Goal: Information Seeking & Learning: Check status

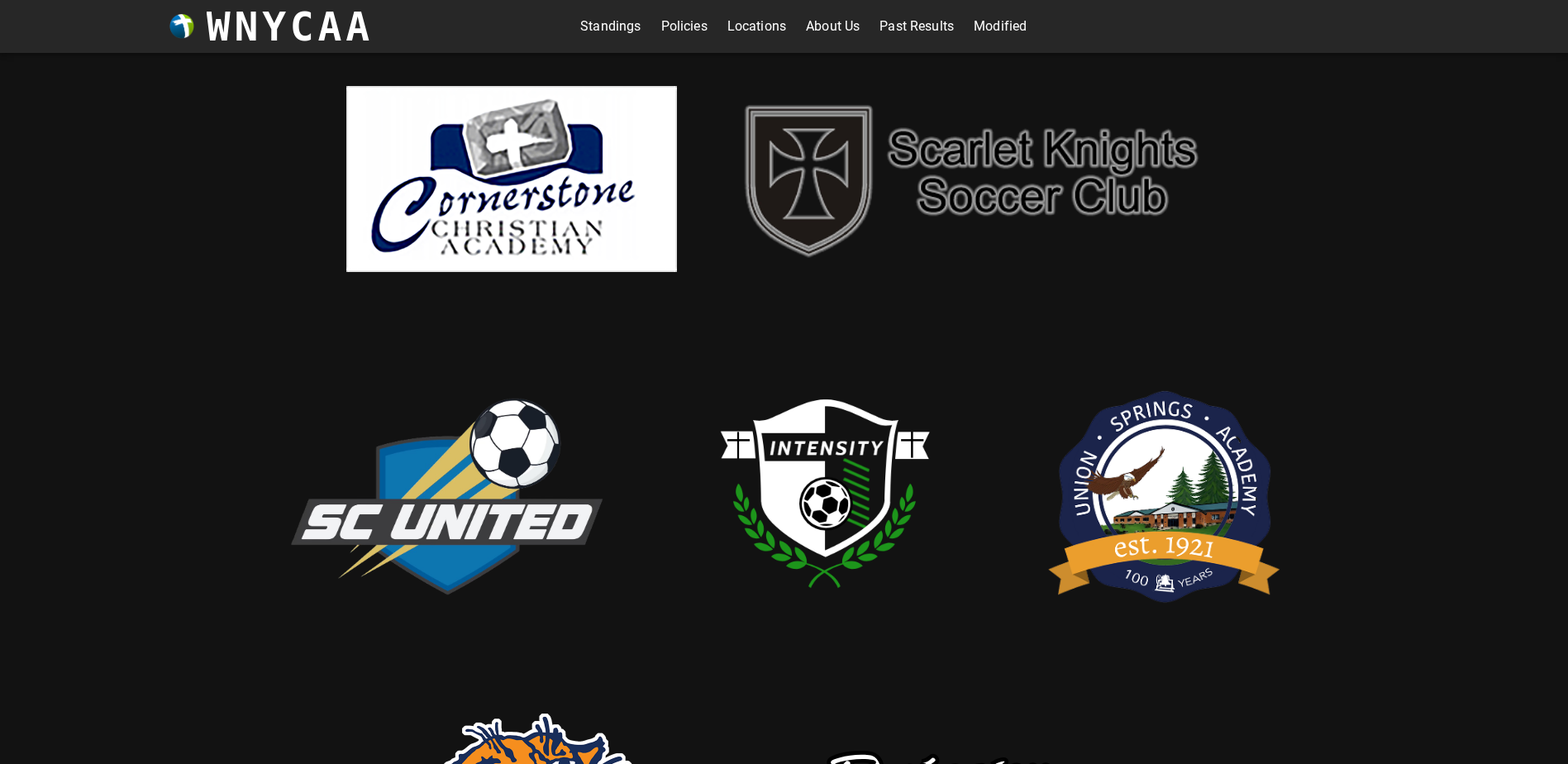
click at [595, 26] on link "Standings" at bounding box center [610, 26] width 61 height 26
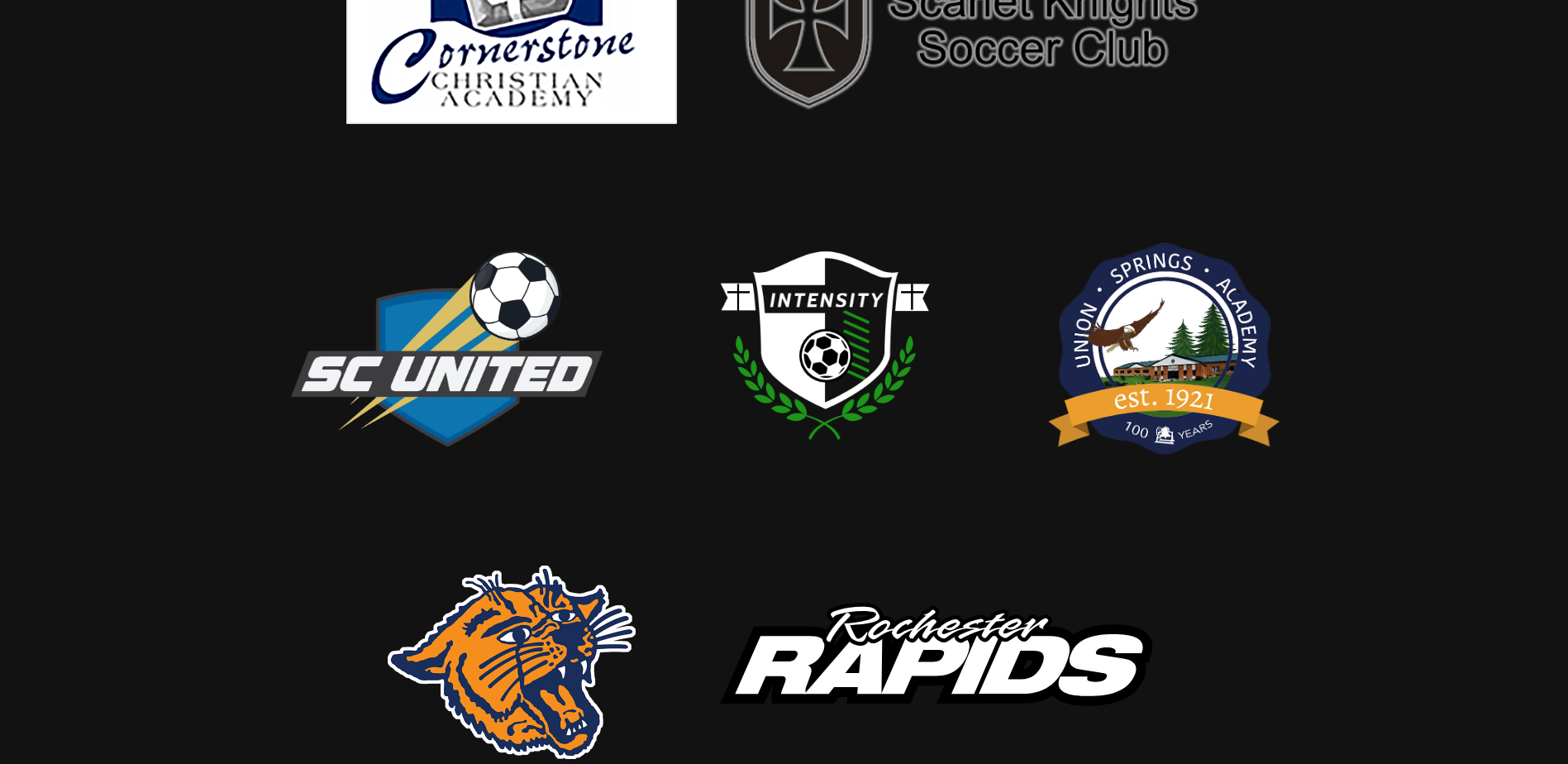
scroll to position [149, 0]
drag, startPoint x: 680, startPoint y: 82, endPoint x: 656, endPoint y: 105, distance: 33.2
click at [517, 365] on img at bounding box center [445, 345] width 330 height 226
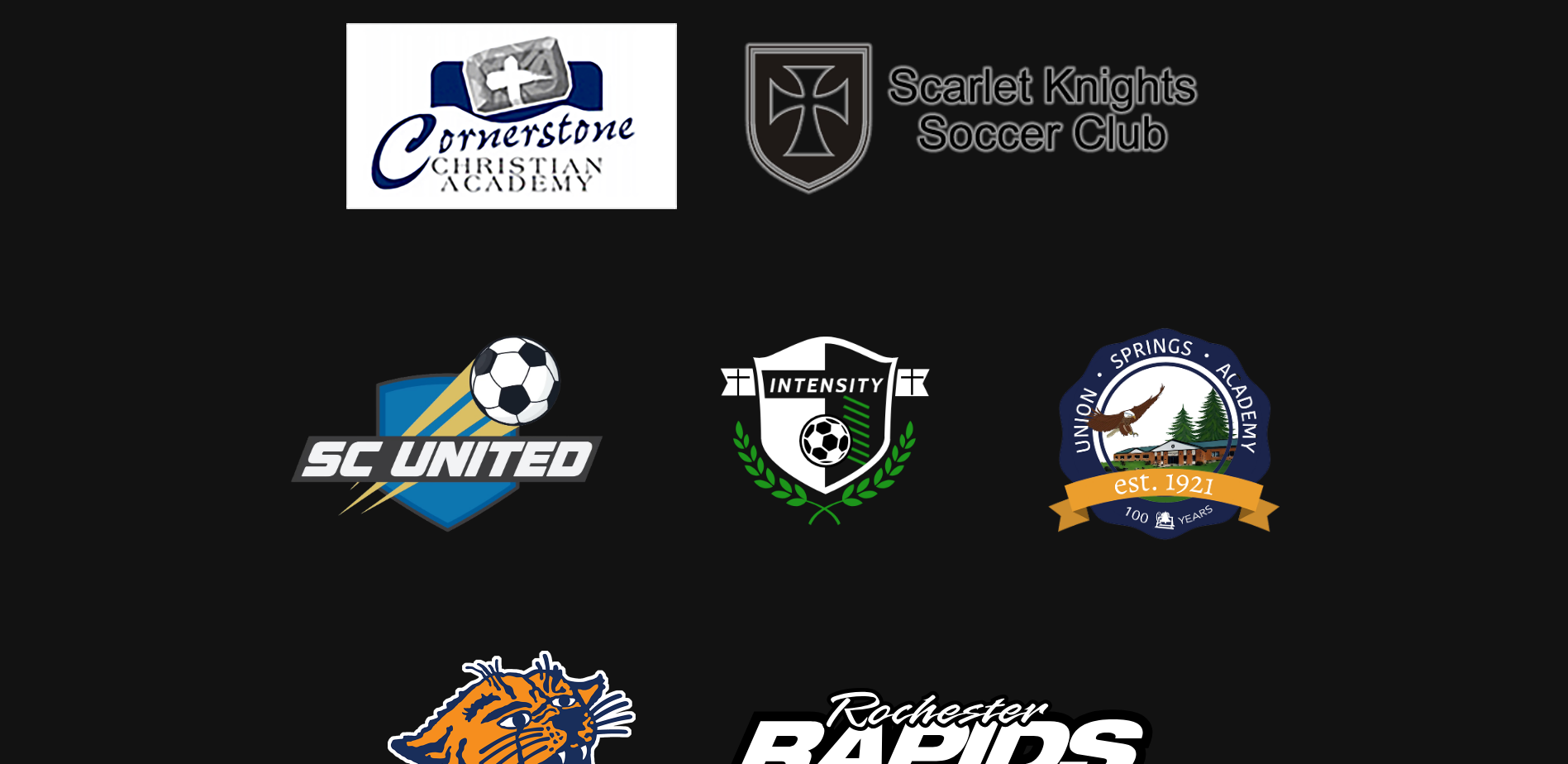
scroll to position [0, 0]
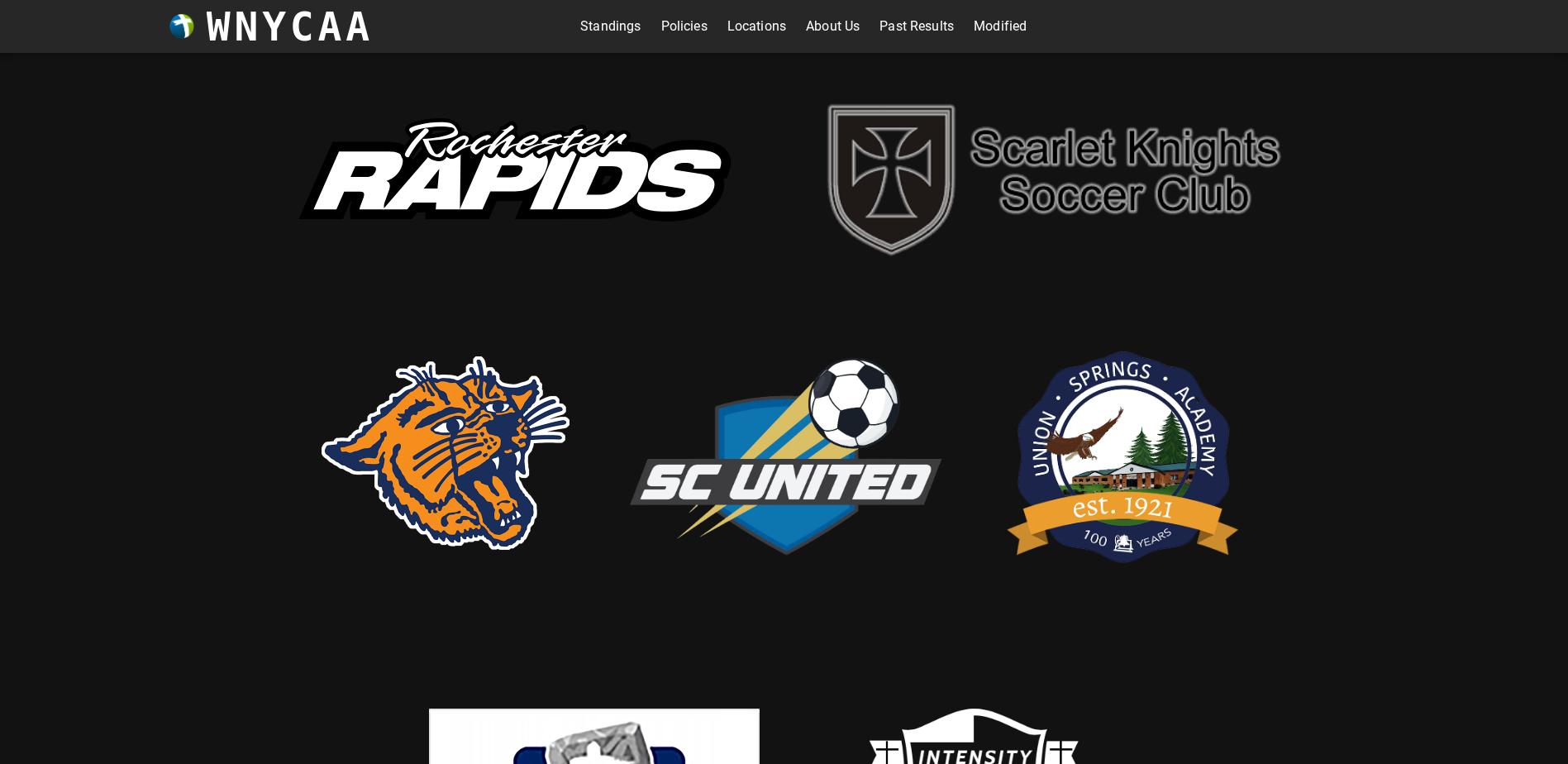
click at [580, 35] on link "Standings" at bounding box center [610, 26] width 61 height 26
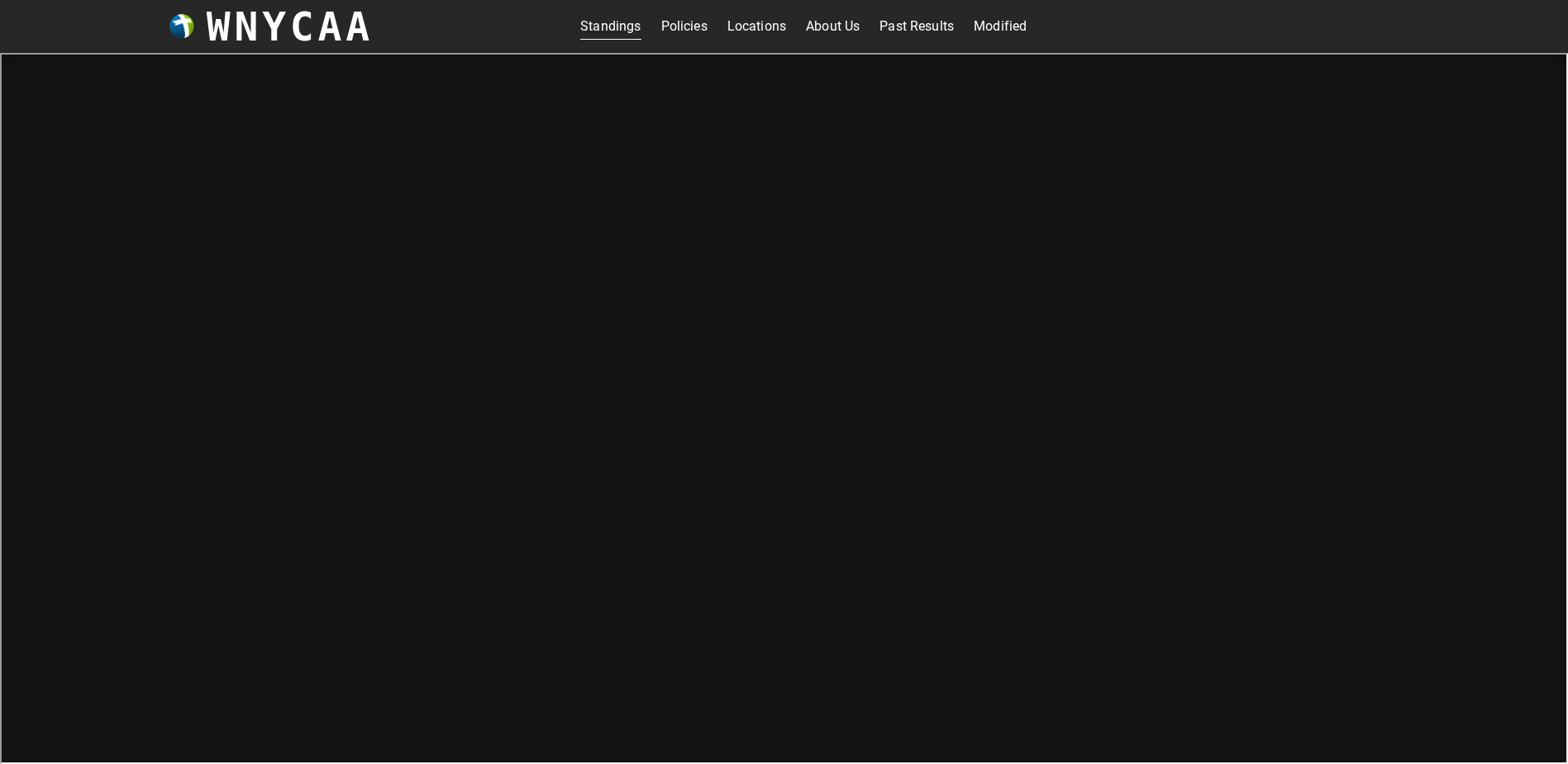
click at [596, 28] on link "Standings" at bounding box center [610, 26] width 61 height 26
click at [598, 28] on link "Standings" at bounding box center [610, 26] width 61 height 26
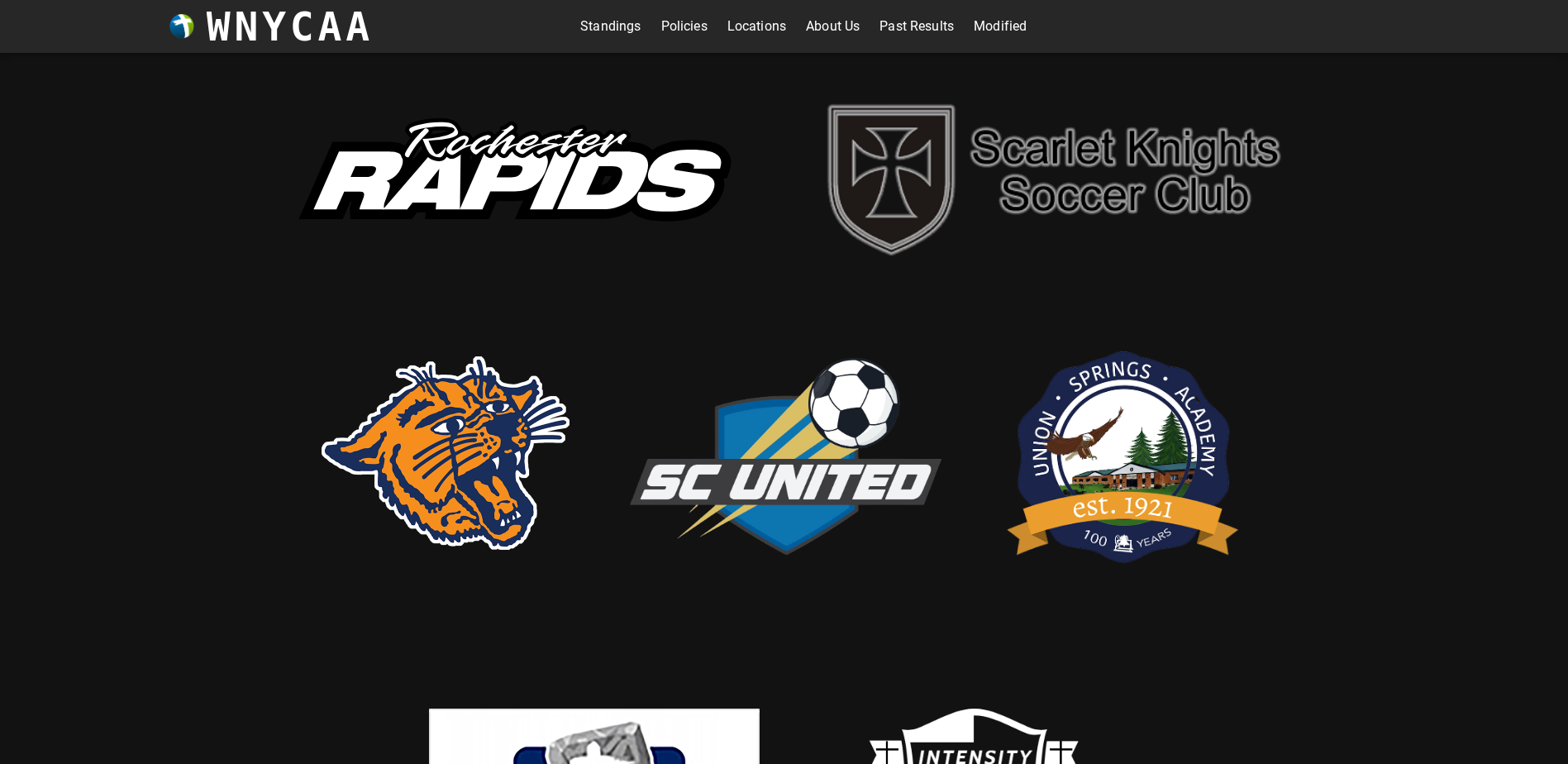
click at [624, 29] on link "Standings" at bounding box center [610, 26] width 61 height 26
